Goal: Task Accomplishment & Management: Manage account settings

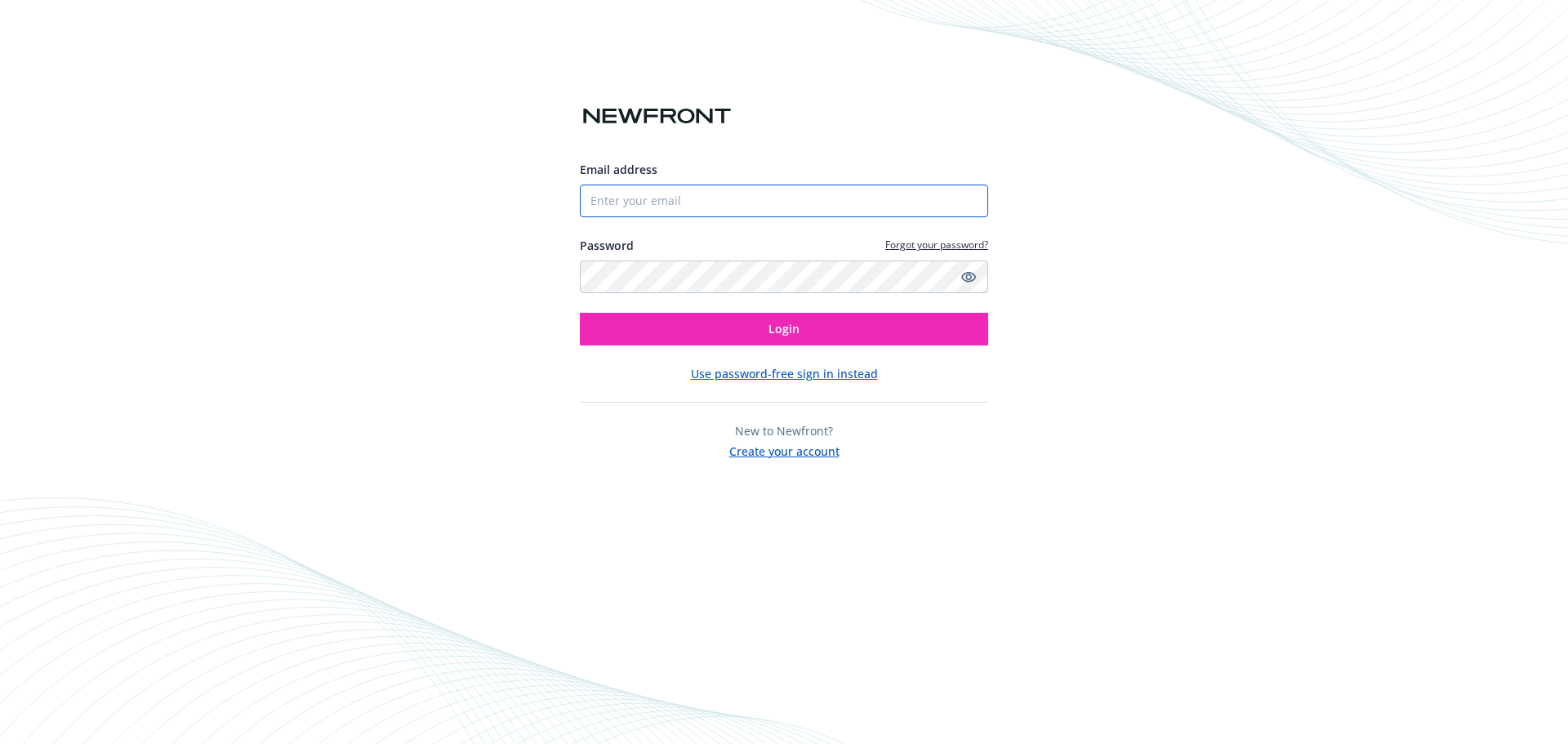
click at [889, 195] on input "Email address" at bounding box center [784, 200] width 409 height 33
click at [0, 743] on com-1password-button at bounding box center [0, 744] width 0 height 0
click at [616, 205] on input "Email address" at bounding box center [784, 200] width 409 height 33
type input "[EMAIL_ADDRESS][DOMAIN_NAME]"
